Goal: Information Seeking & Learning: Learn about a topic

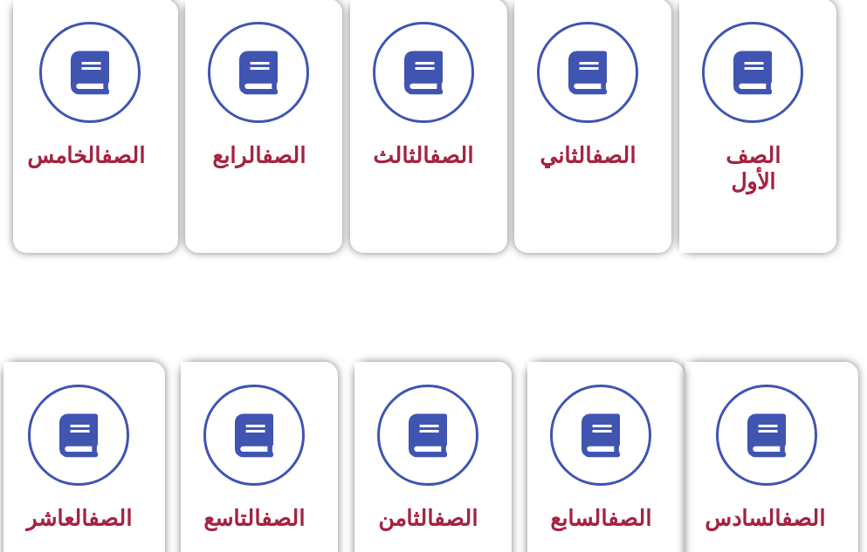
scroll to position [559, 0]
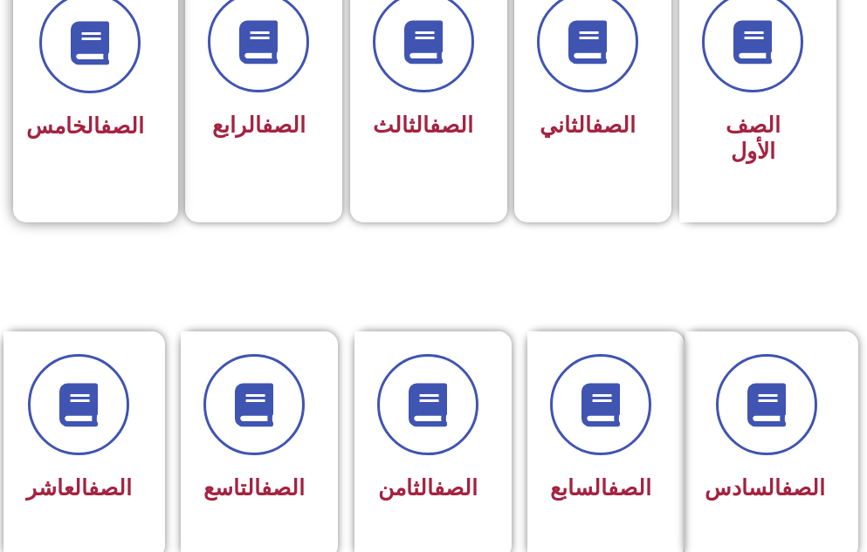
click at [171, 371] on div "الصف العاشر" at bounding box center [87, 446] width 174 height 228
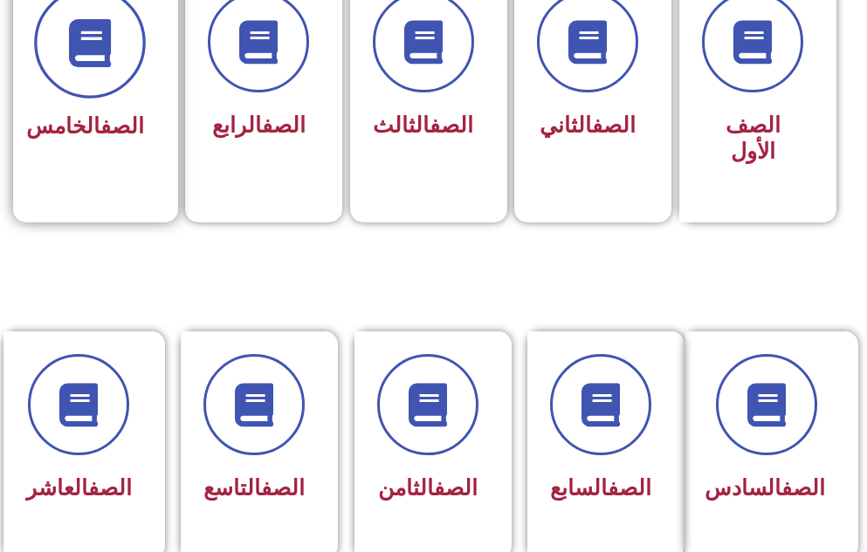
scroll to position [554, 0]
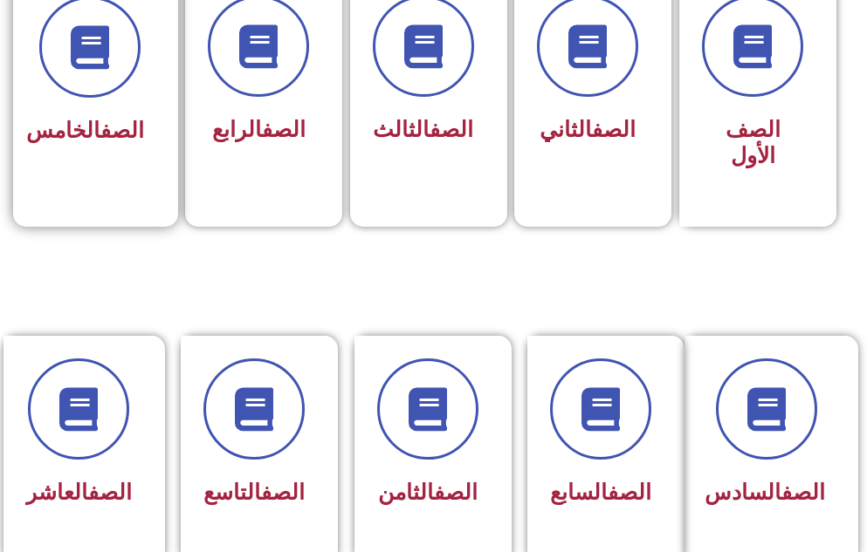
click at [133, 144] on h3 "الصف الخامس" at bounding box center [90, 131] width 107 height 26
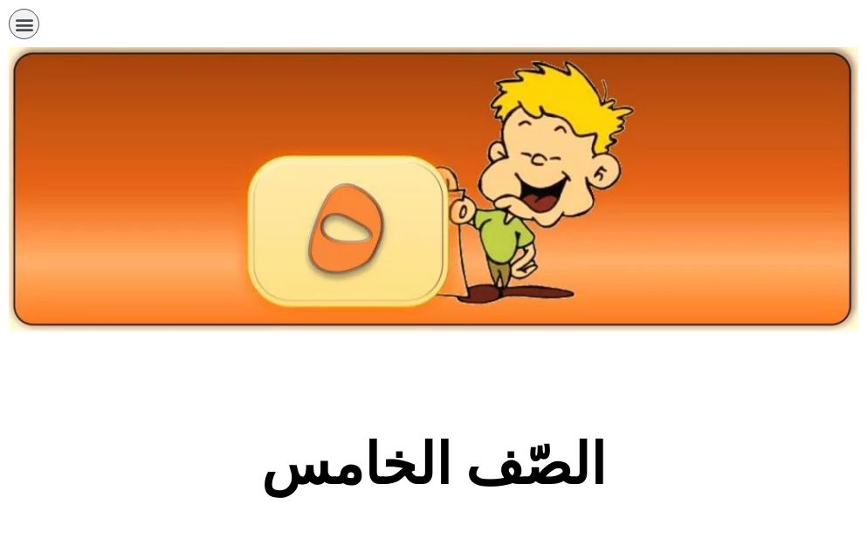
click at [229, 374] on section "الصّف الخامس" at bounding box center [433, 474] width 867 height 265
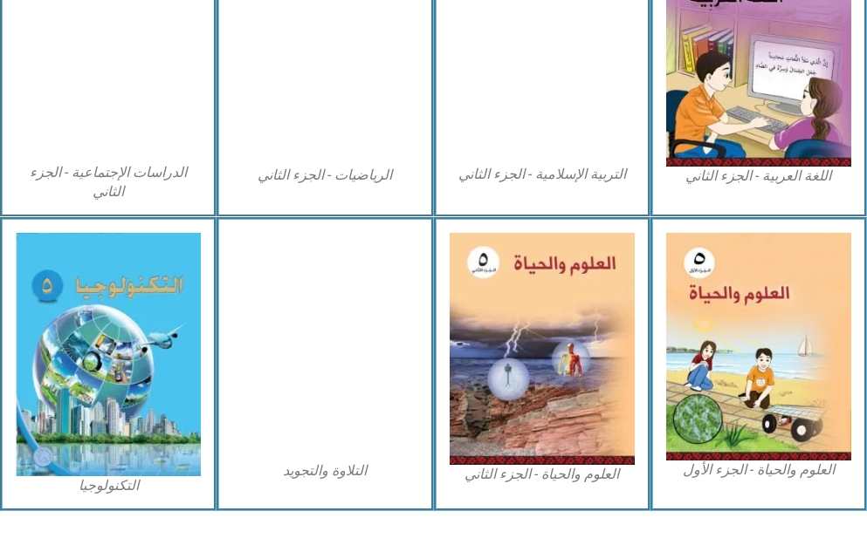
scroll to position [1004, 0]
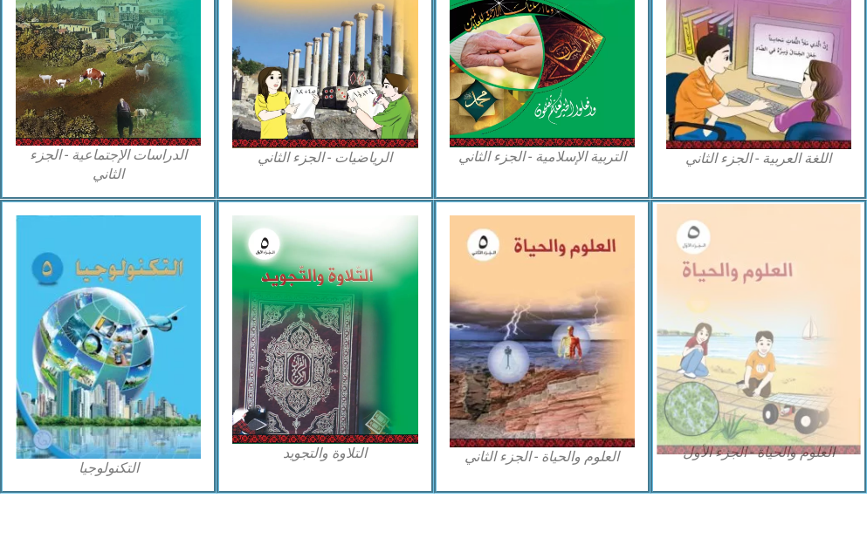
click at [761, 281] on img at bounding box center [757, 329] width 203 height 250
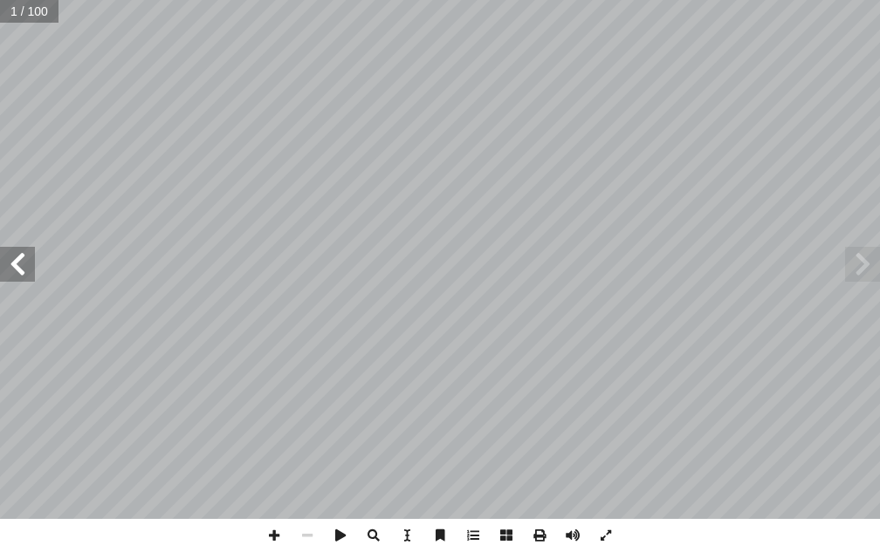
click at [26, 271] on span at bounding box center [17, 264] width 35 height 35
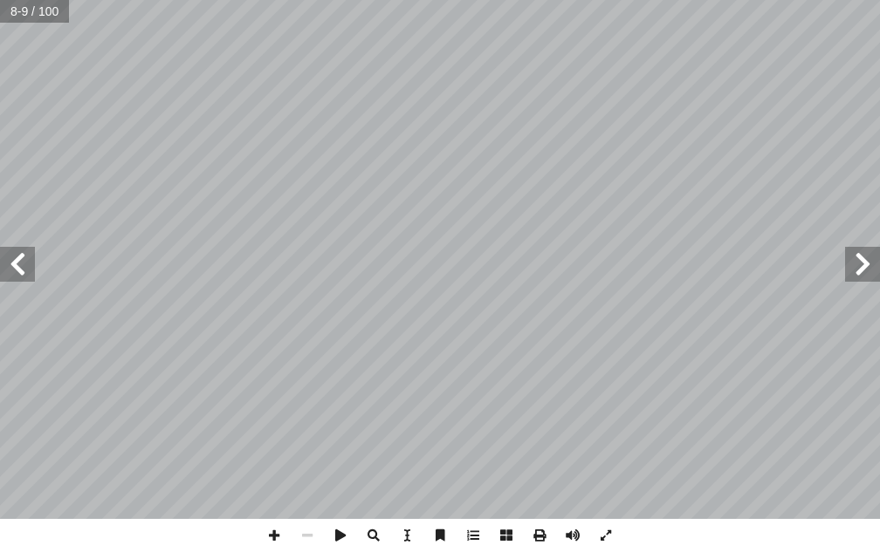
click at [11, 264] on span at bounding box center [17, 264] width 35 height 35
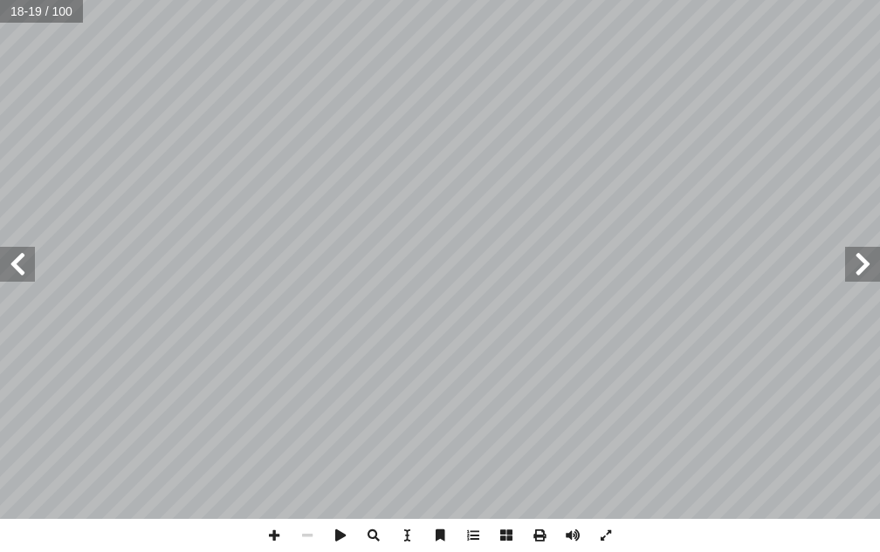
click at [11, 264] on span at bounding box center [17, 264] width 35 height 35
click at [859, 272] on span at bounding box center [862, 264] width 35 height 35
